Goal: Task Accomplishment & Management: Use online tool/utility

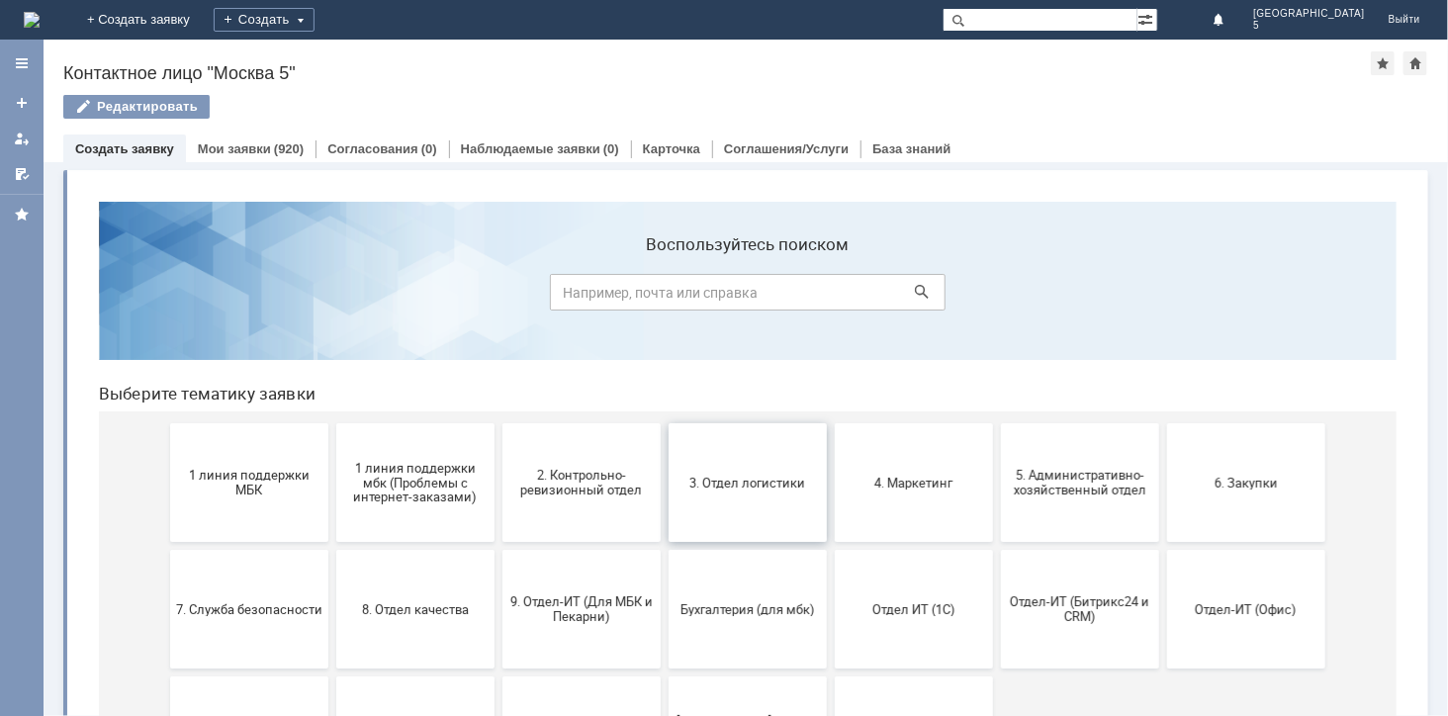
click at [691, 496] on button "3. Отдел логистики" at bounding box center [746, 481] width 158 height 119
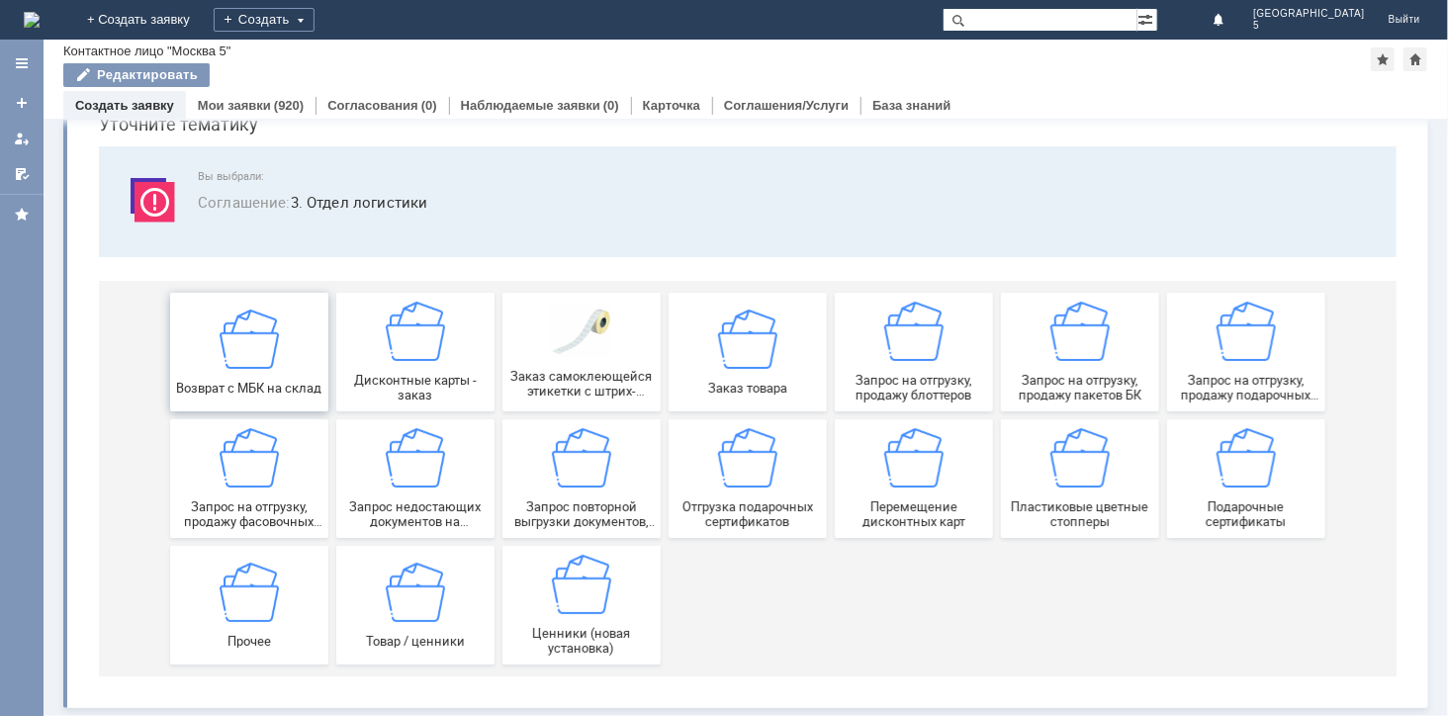
scroll to position [90, 0]
click at [257, 469] on img at bounding box center [248, 456] width 59 height 59
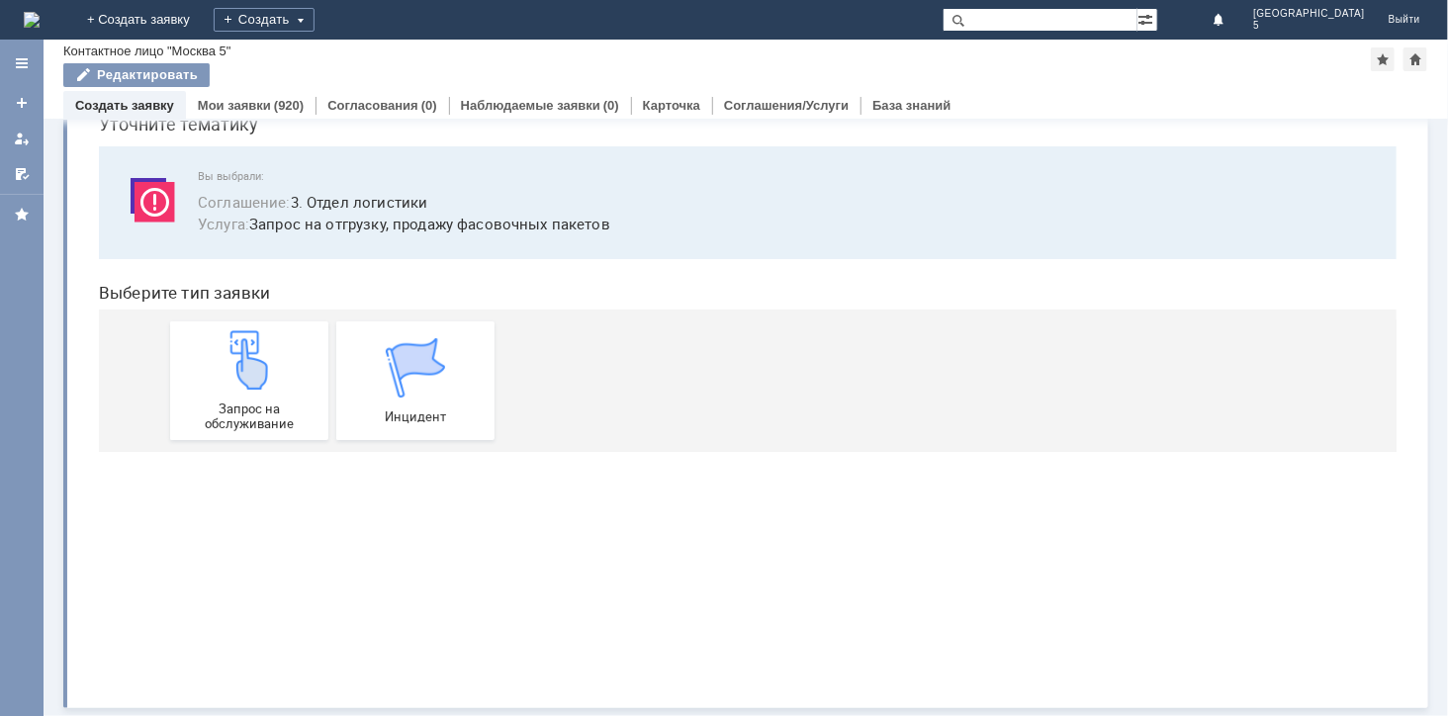
scroll to position [0, 0]
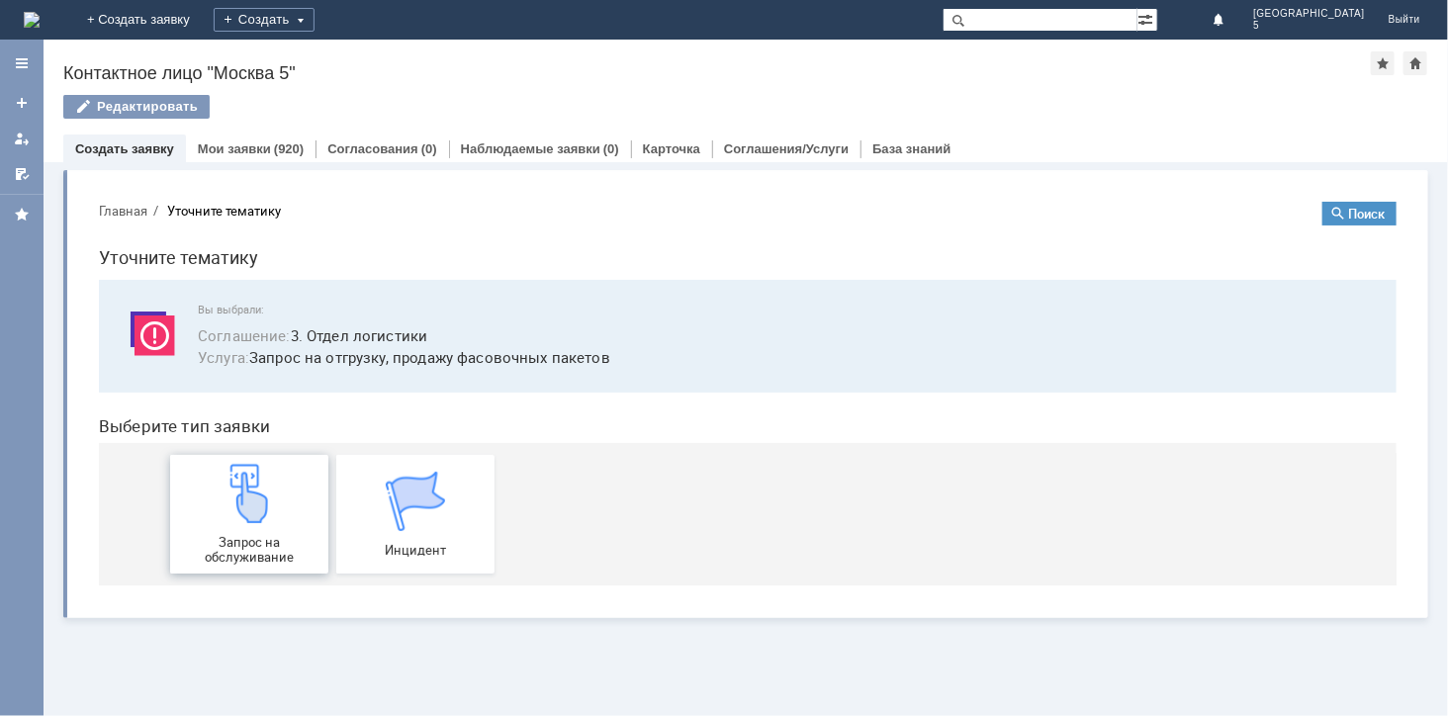
click at [293, 507] on div "Запрос на обслуживание" at bounding box center [248, 513] width 146 height 101
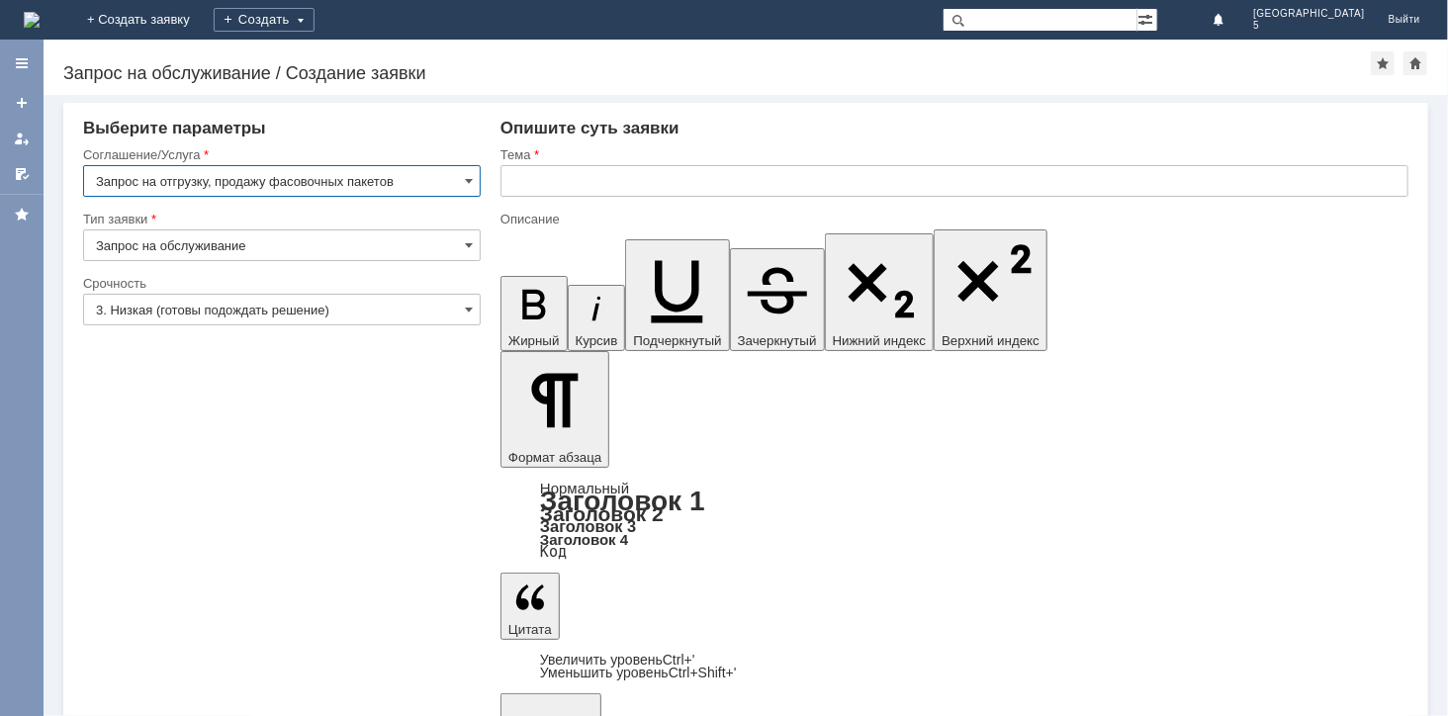
click at [562, 184] on input "text" at bounding box center [954, 181] width 908 height 32
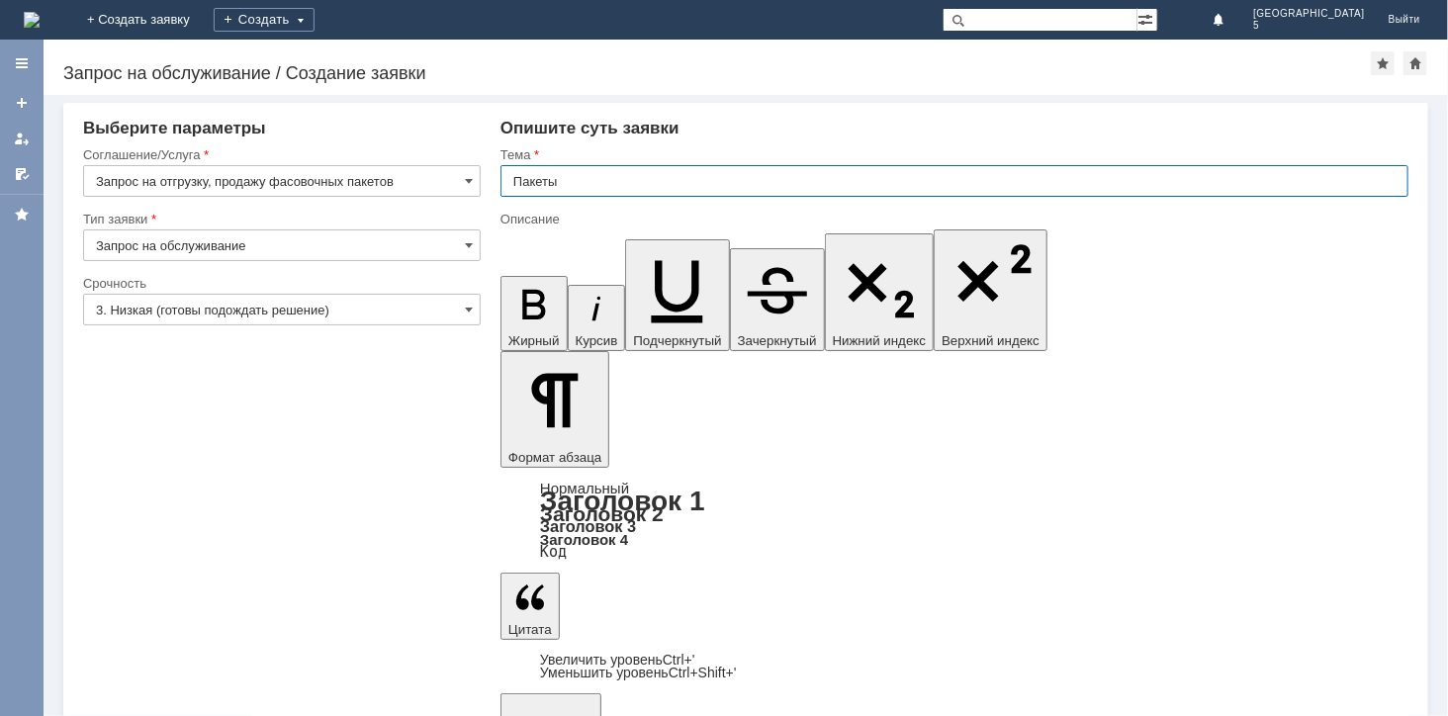
type input "Пакеты"
drag, startPoint x: 544, startPoint y: 5673, endPoint x: 536, endPoint y: 5666, distance: 10.5
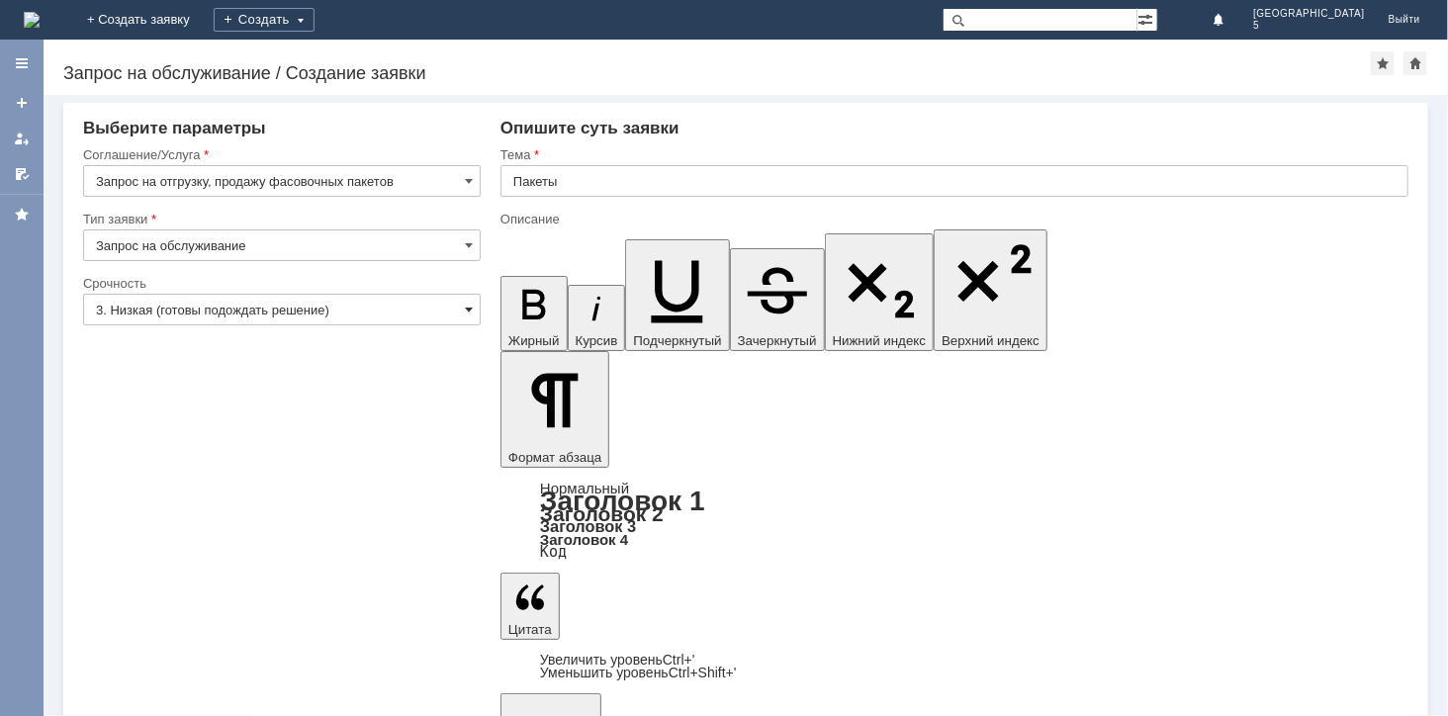
click at [470, 304] on span at bounding box center [469, 310] width 8 height 16
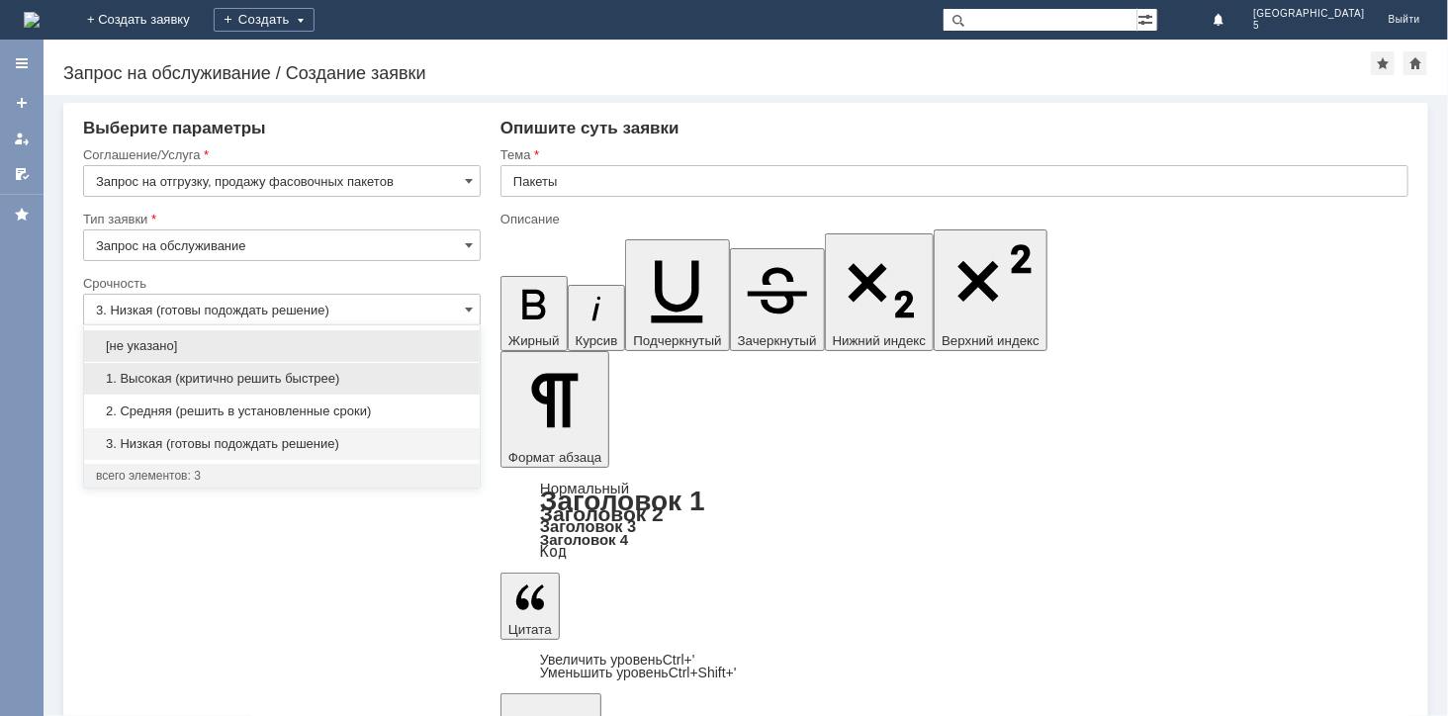
click at [299, 380] on span "1. Высокая (критично решить быстрее)" at bounding box center [282, 379] width 372 height 16
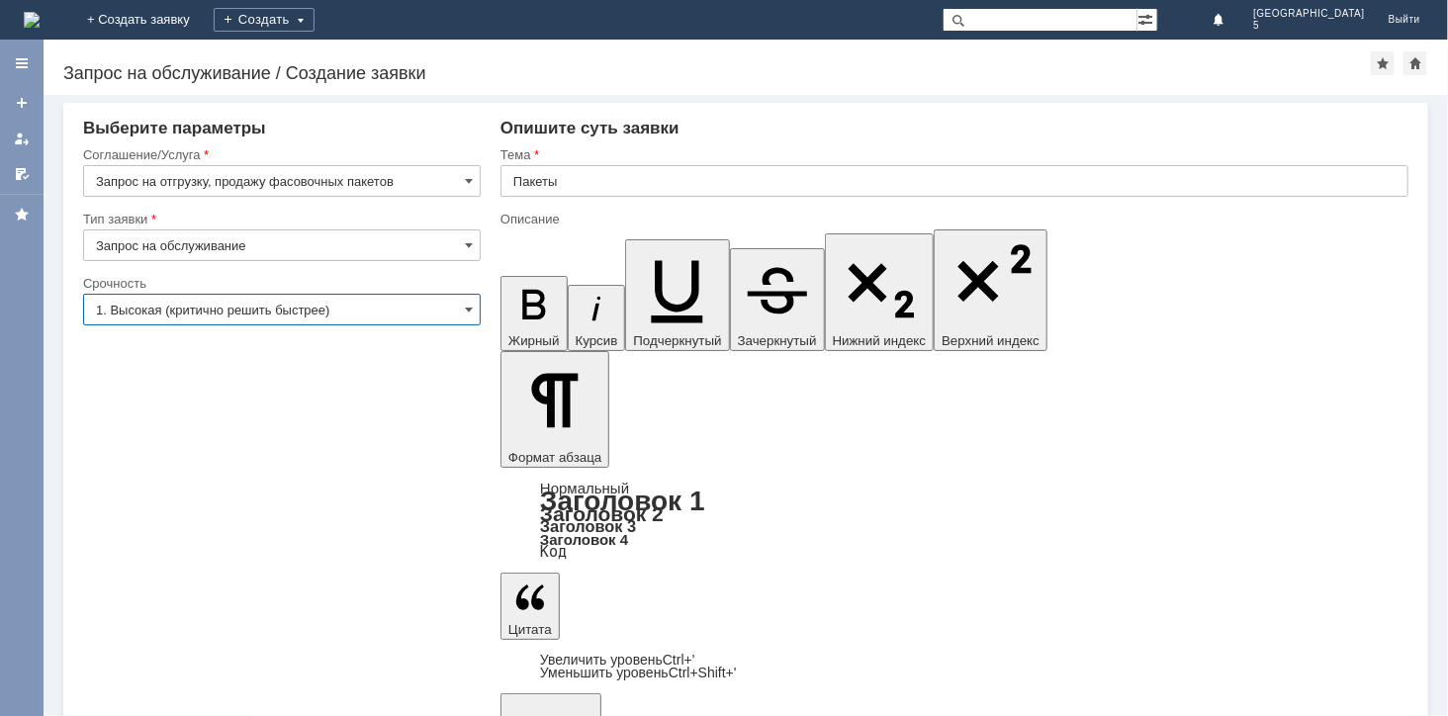
type input "1. Высокая (критично решить быстрее)"
click at [419, 175] on input "Запрос на отгрузку, продажу фасовочных пакетов" at bounding box center [281, 181] width 397 height 32
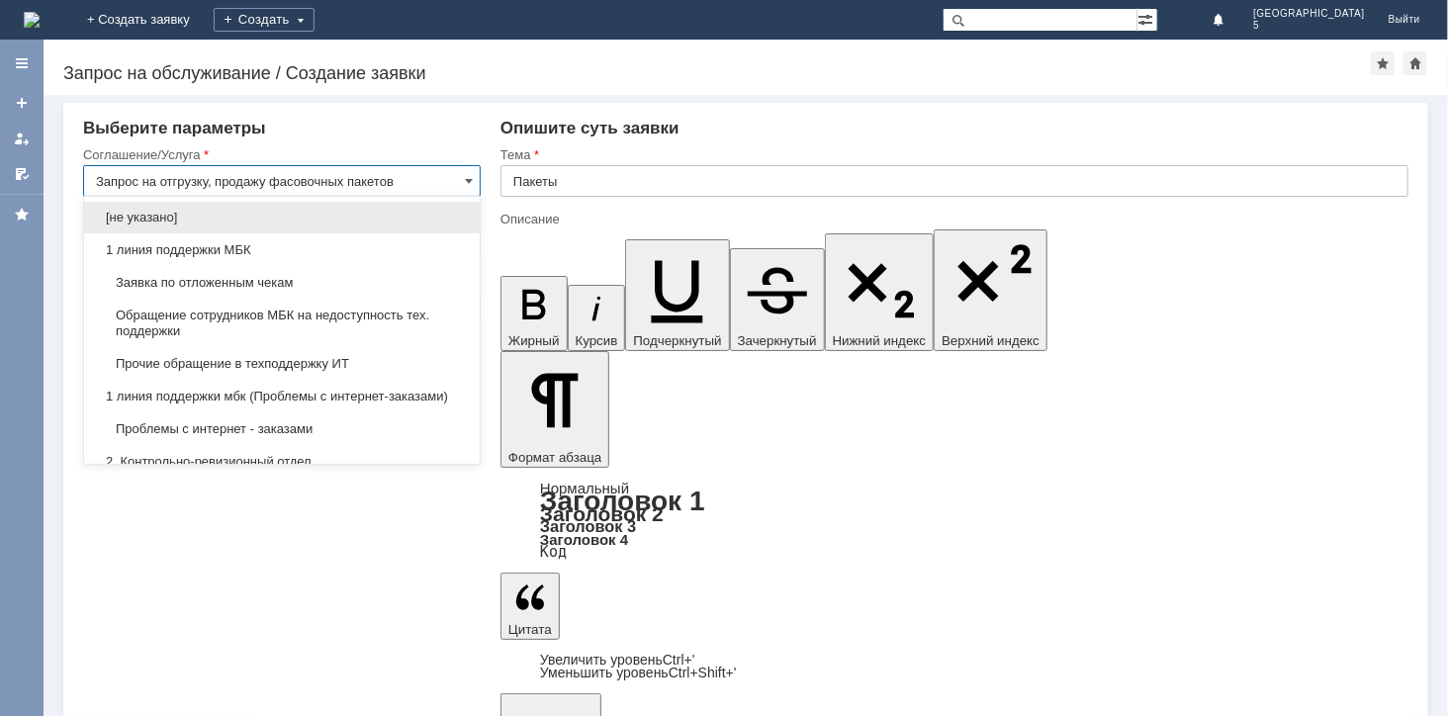
scroll to position [661, 0]
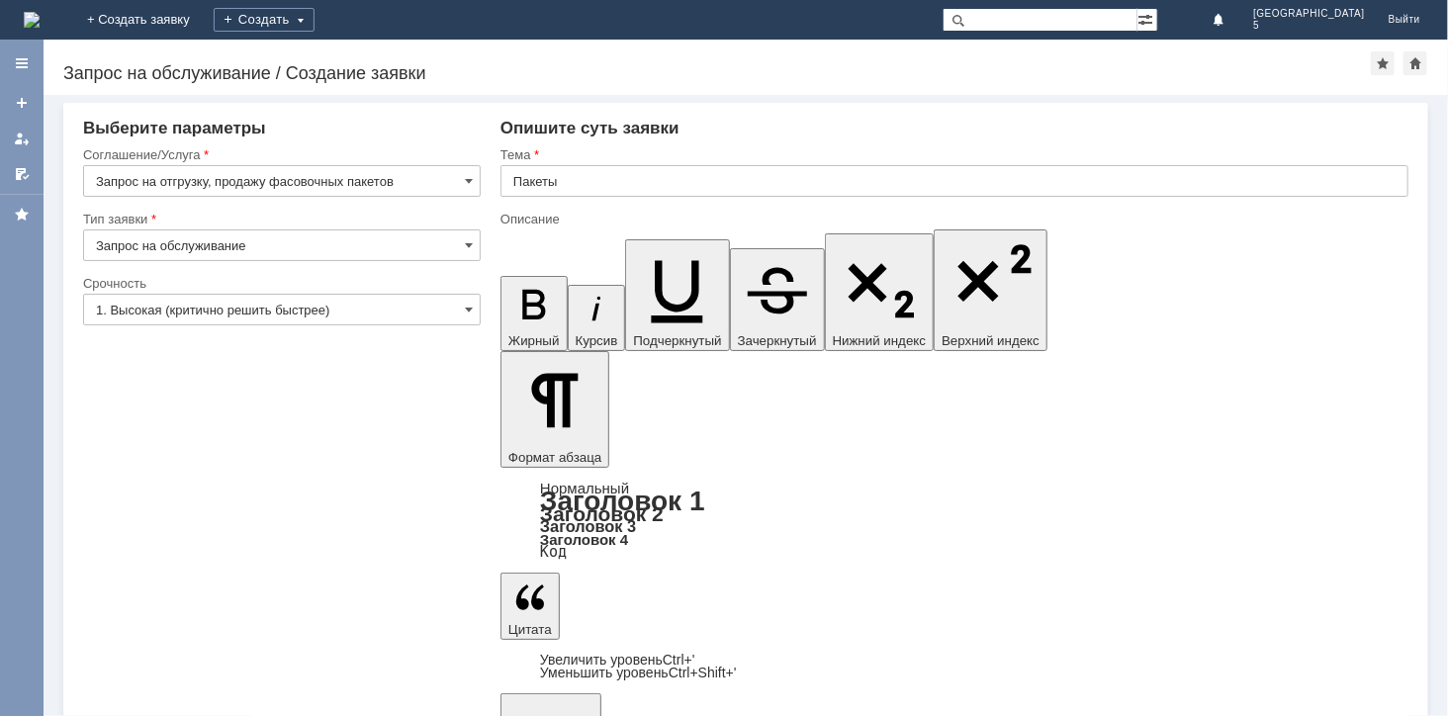
type input "Запрос на отгрузку, продажу фасовочных пакетов"
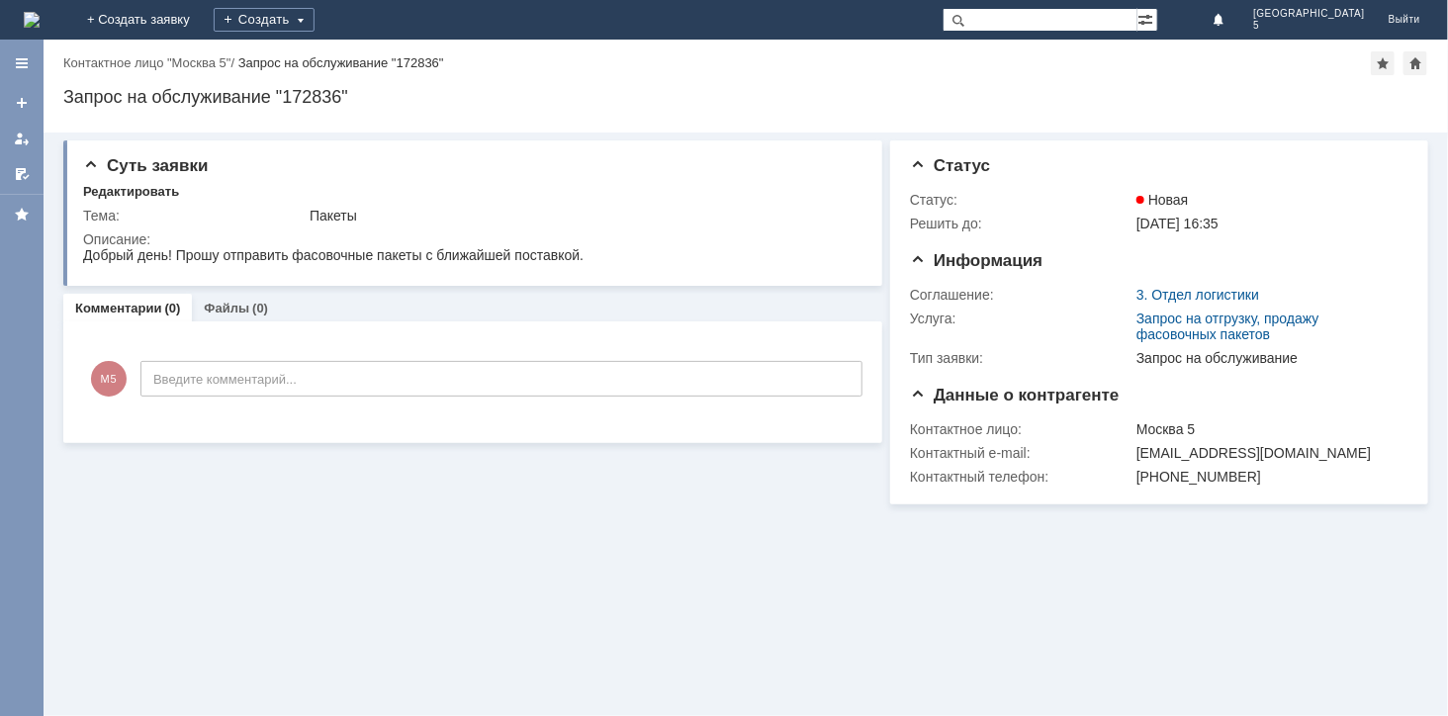
click at [34, 18] on img at bounding box center [32, 20] width 16 height 16
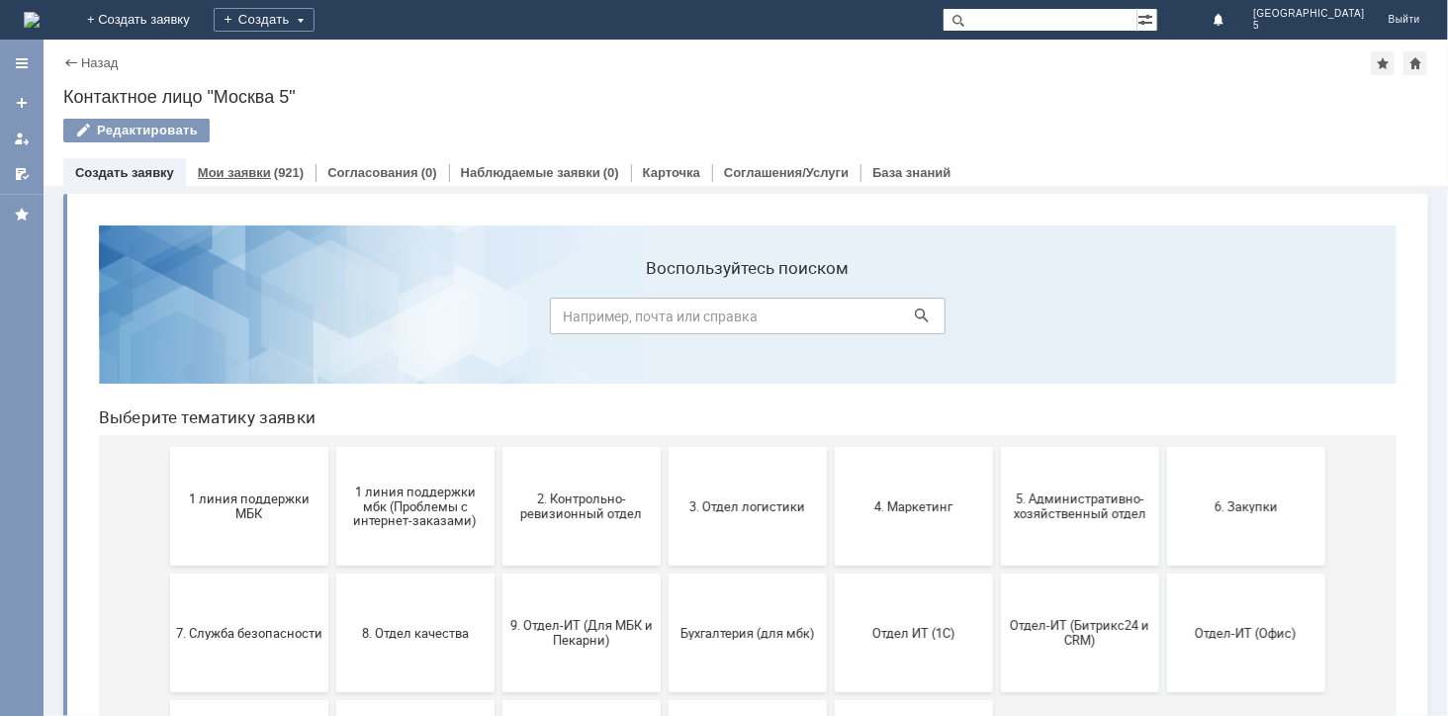
click at [220, 170] on link "Мои заявки" at bounding box center [234, 172] width 73 height 15
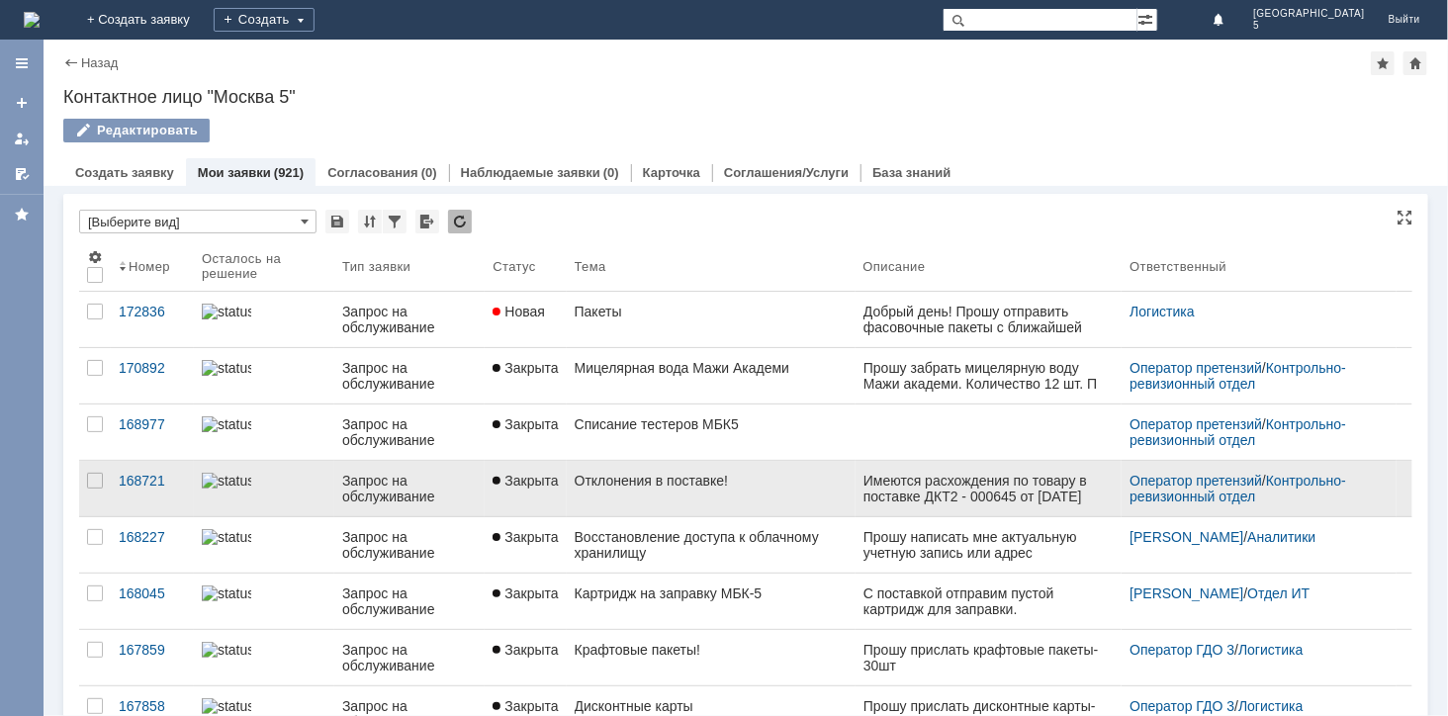
click at [634, 481] on div "Отклонения в поставке!" at bounding box center [710, 481] width 273 height 16
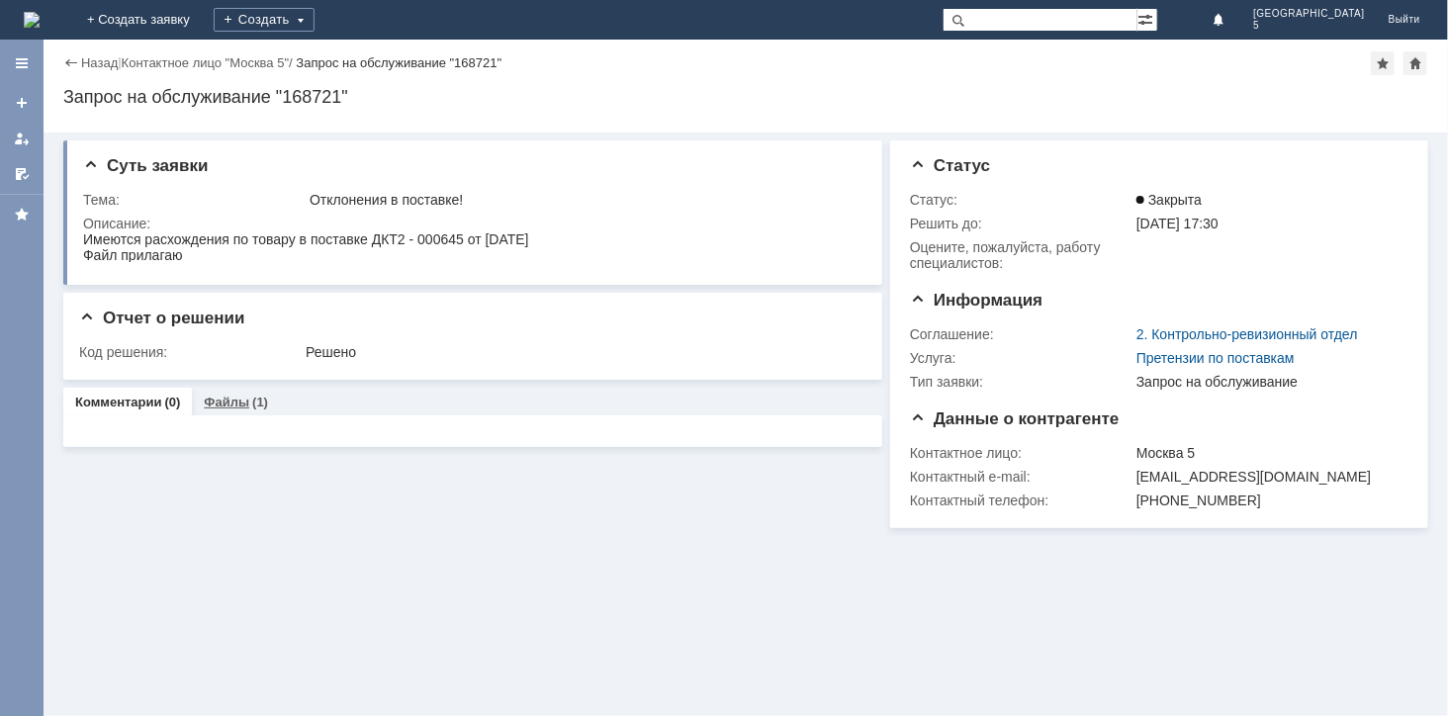
click at [240, 399] on link "Файлы" at bounding box center [226, 402] width 45 height 15
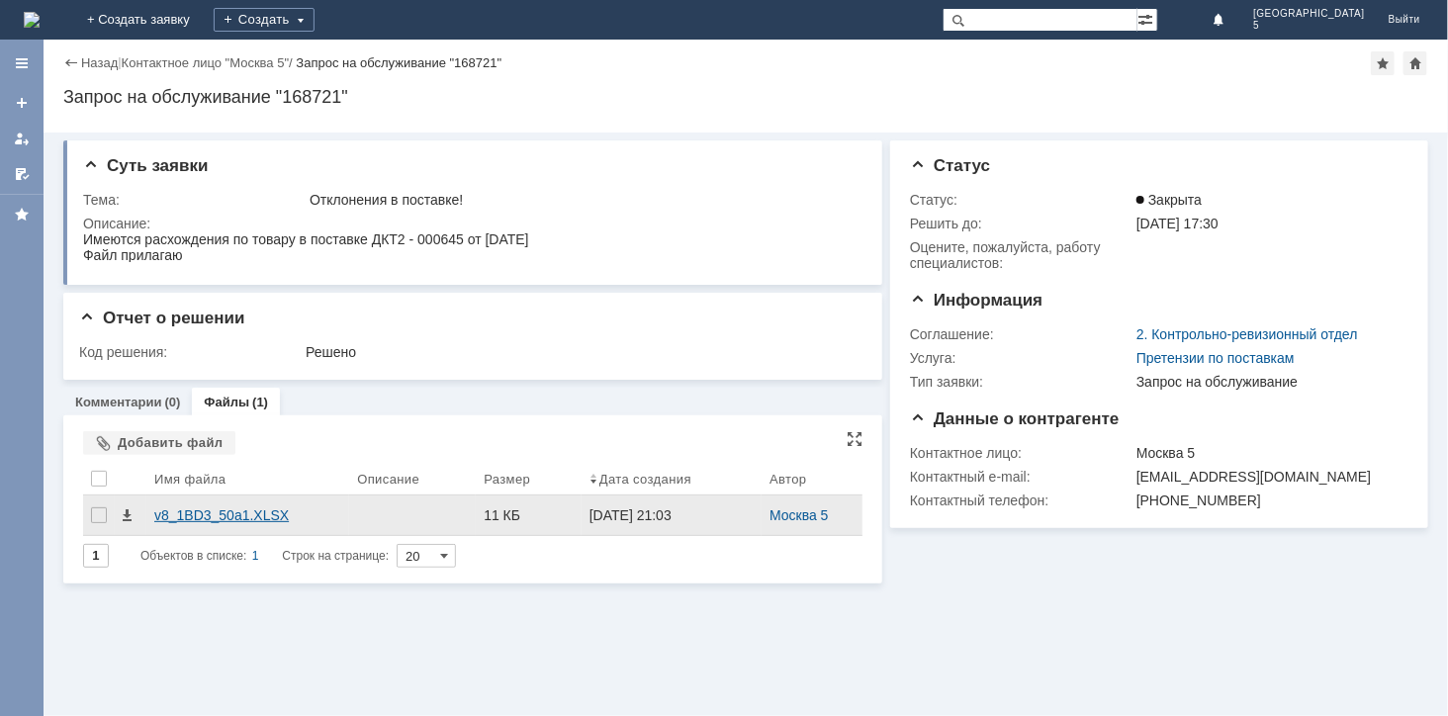
click at [220, 518] on div "v8_1BD3_50a1.XLSX" at bounding box center [247, 515] width 187 height 16
